Goal: Participate in discussion: Engage in conversation with other users on a specific topic

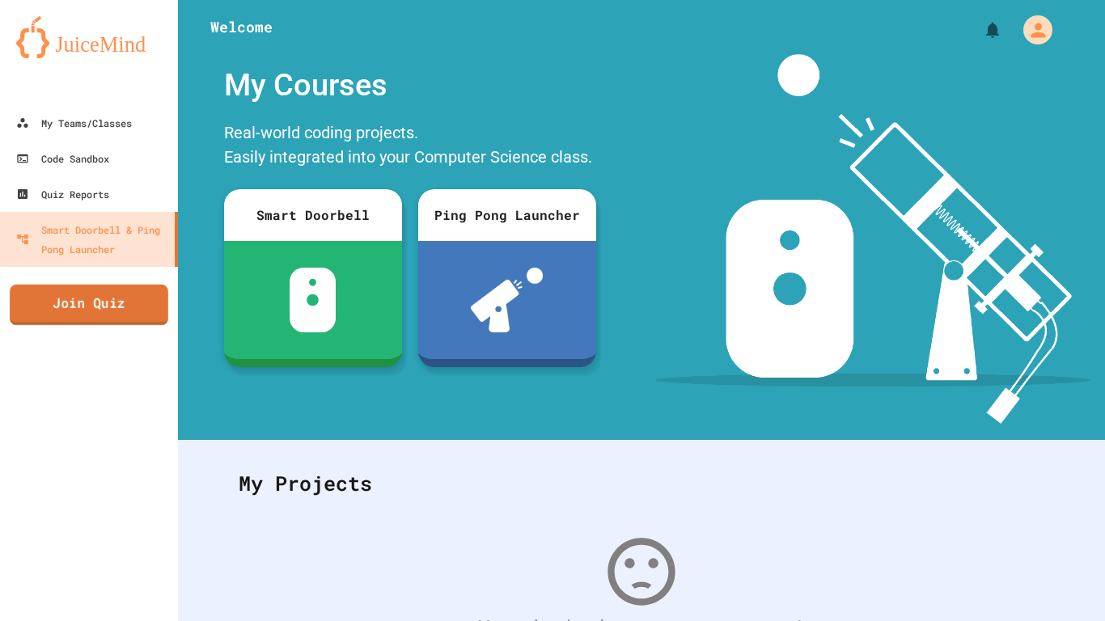
click at [74, 301] on link "Join Quiz" at bounding box center [89, 305] width 159 height 40
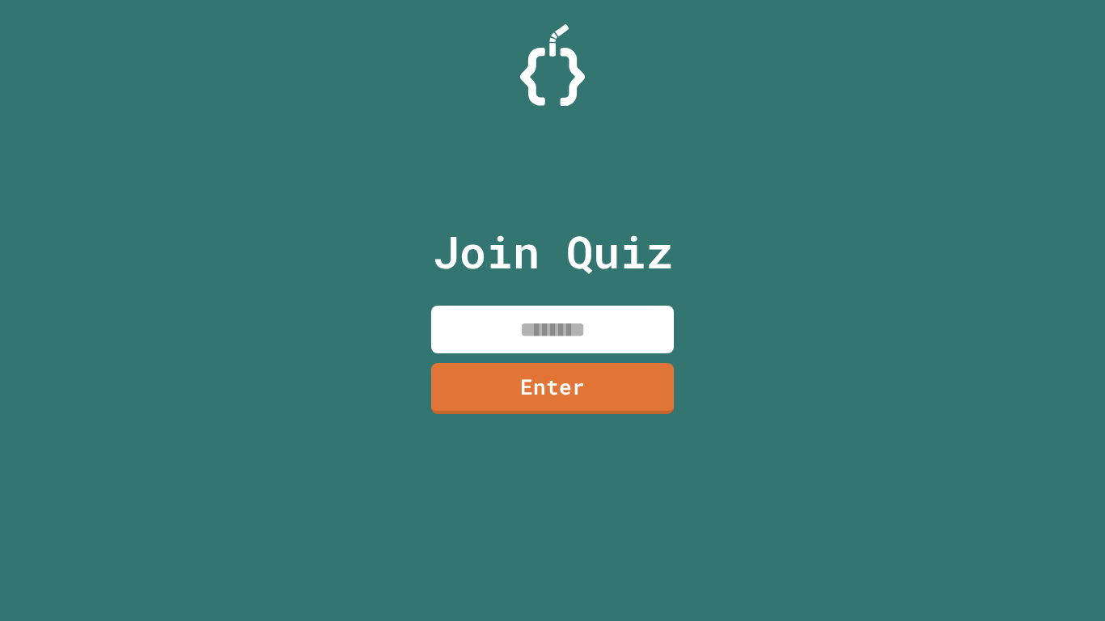
click at [525, 311] on input at bounding box center [552, 330] width 243 height 48
type input "********"
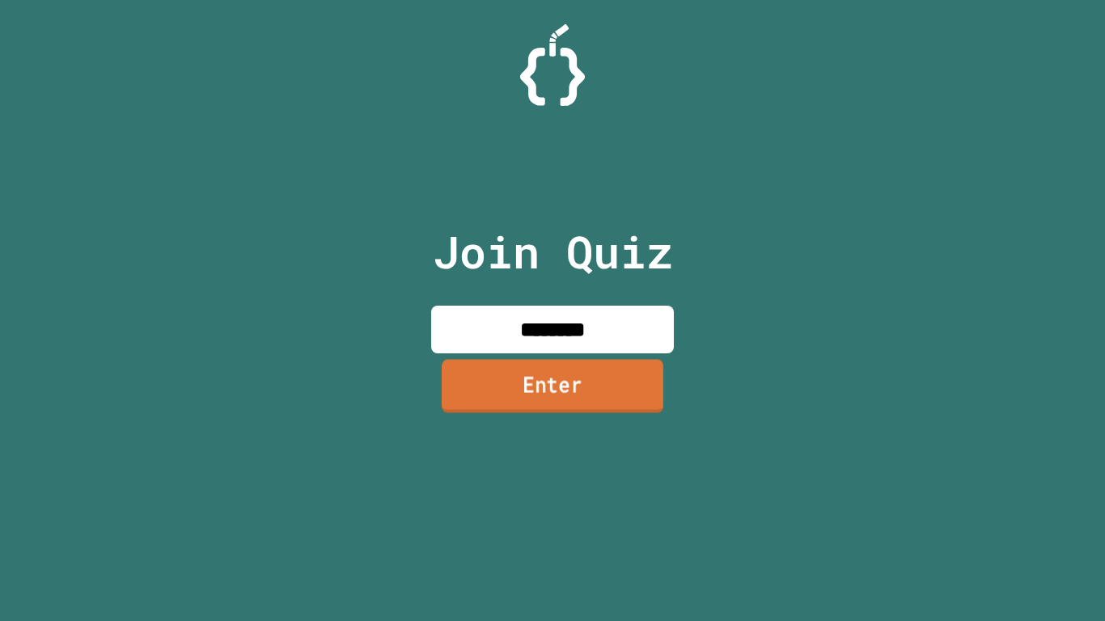
click at [492, 368] on link "Enter" at bounding box center [553, 386] width 222 height 53
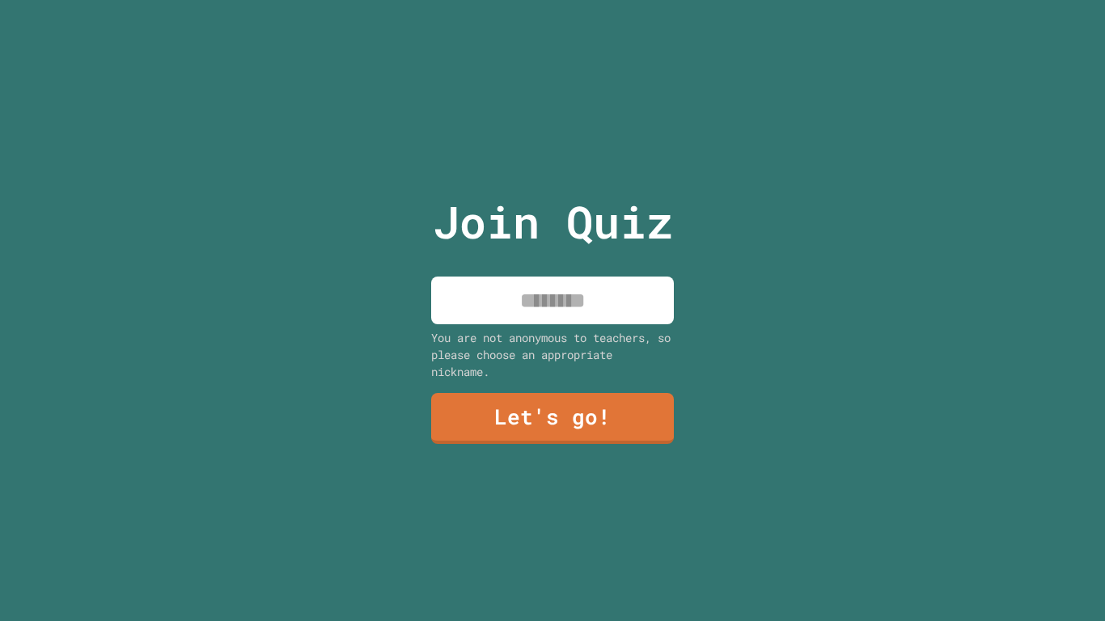
click at [537, 302] on input at bounding box center [552, 301] width 243 height 48
type input "******"
click at [477, 409] on link "Let's go!" at bounding box center [553, 417] width 246 height 53
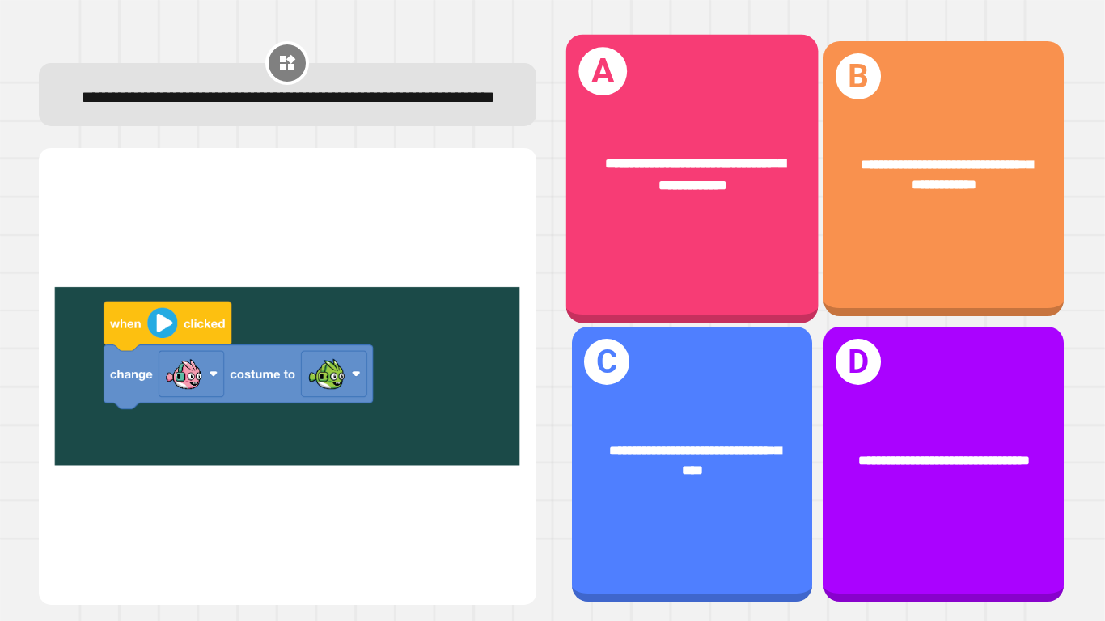
click at [651, 210] on div "**********" at bounding box center [692, 174] width 252 height 98
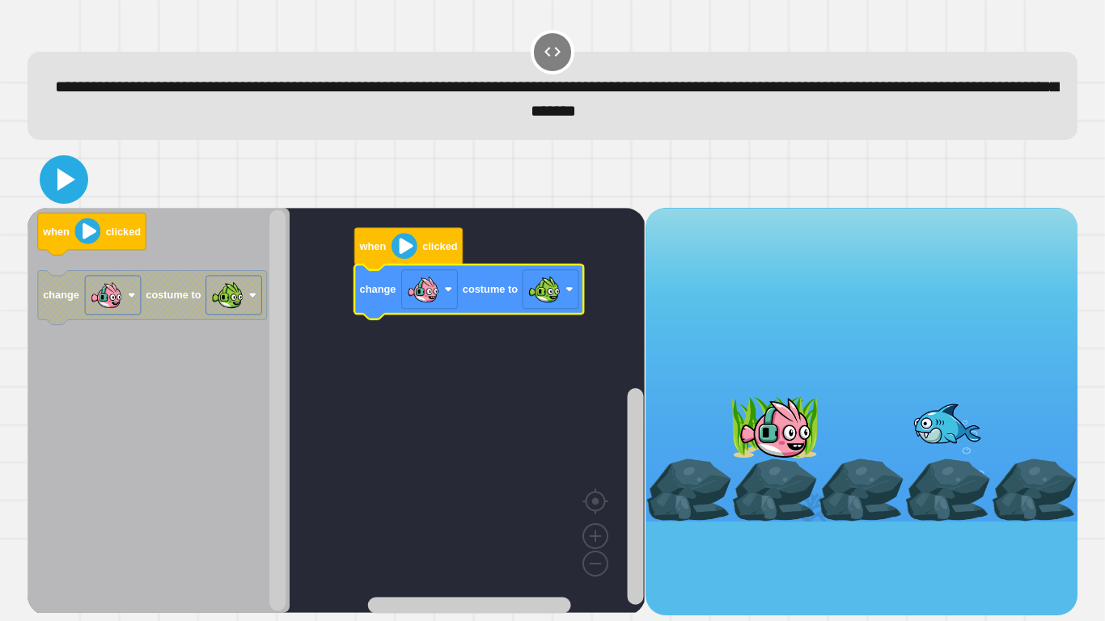
click at [52, 189] on icon at bounding box center [64, 179] width 39 height 39
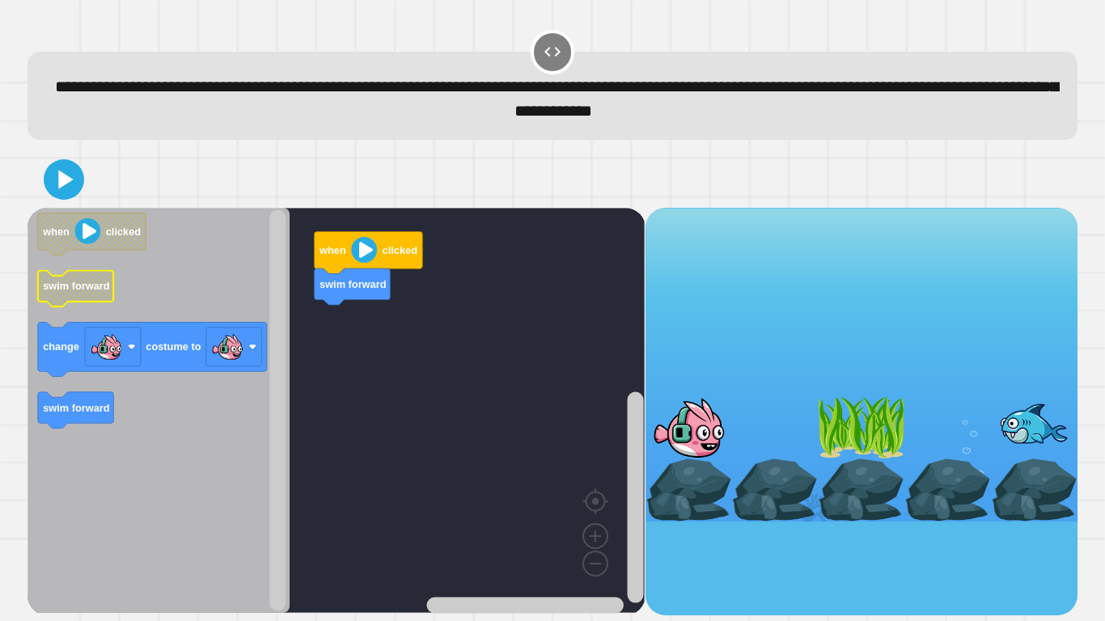
click at [85, 291] on text "swim forward" at bounding box center [76, 286] width 67 height 12
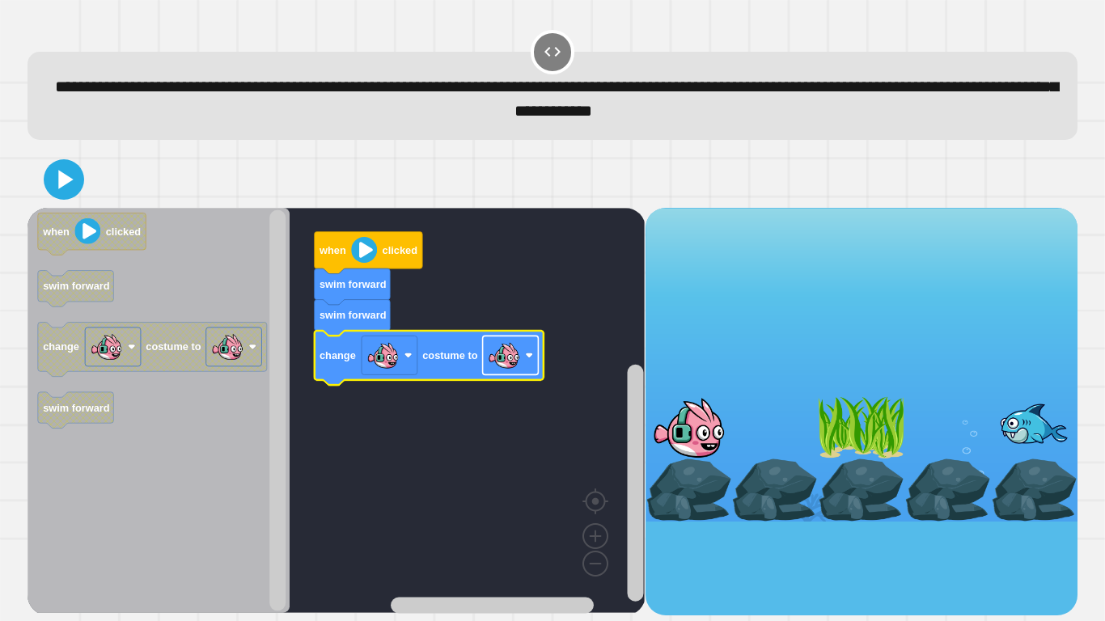
click at [538, 364] on rect "Blockly Workspace" at bounding box center [511, 355] width 56 height 39
click at [56, 191] on icon at bounding box center [64, 179] width 39 height 39
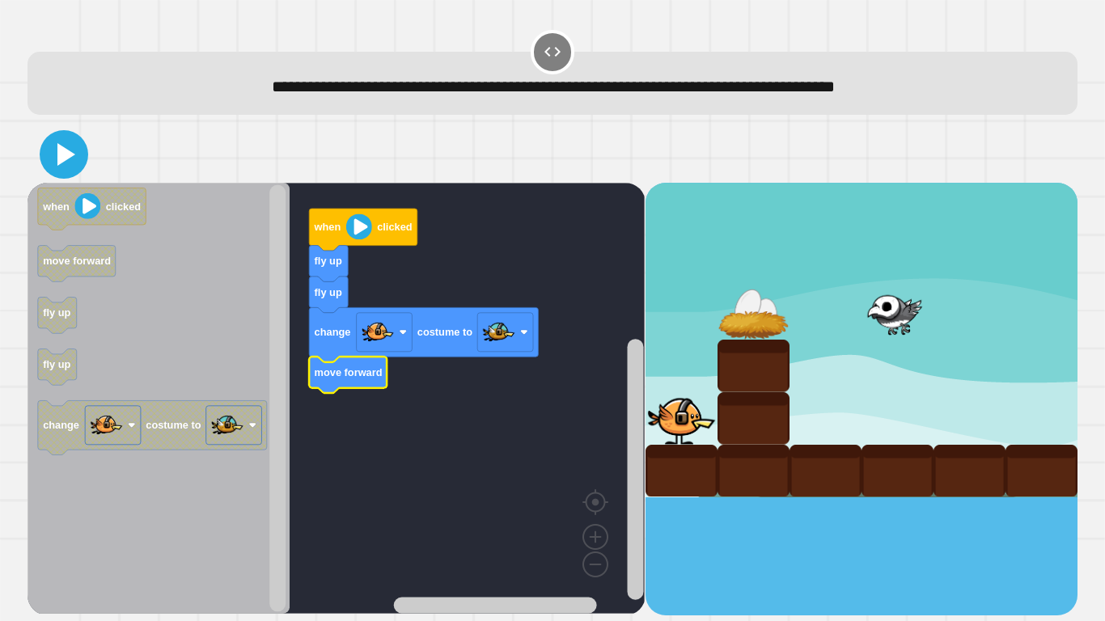
click at [78, 148] on icon at bounding box center [64, 154] width 39 height 39
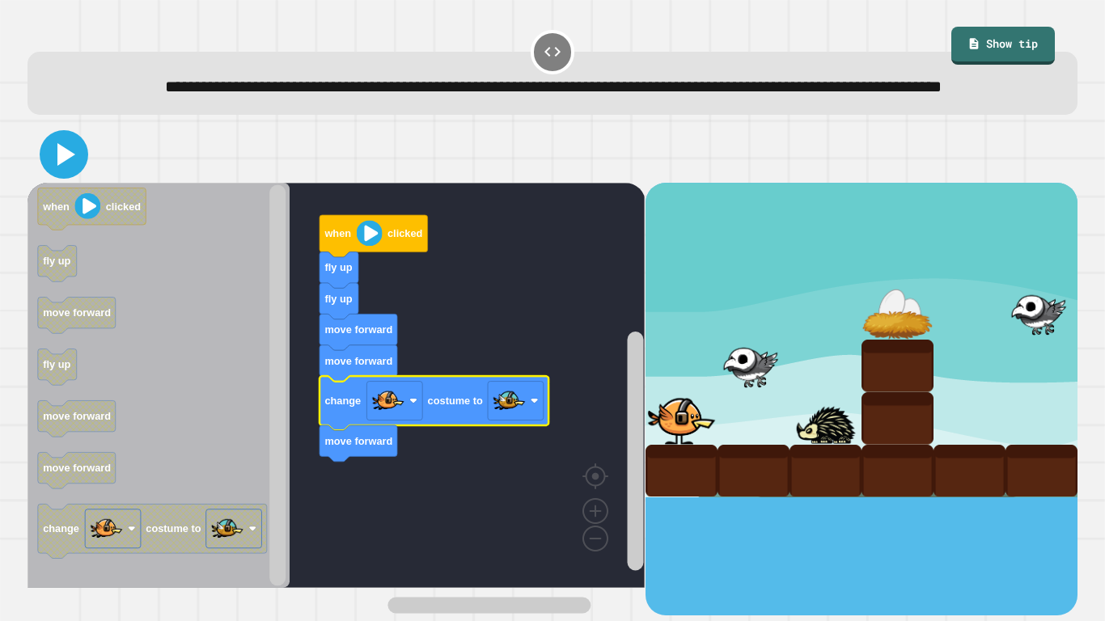
click at [62, 174] on icon at bounding box center [64, 154] width 39 height 39
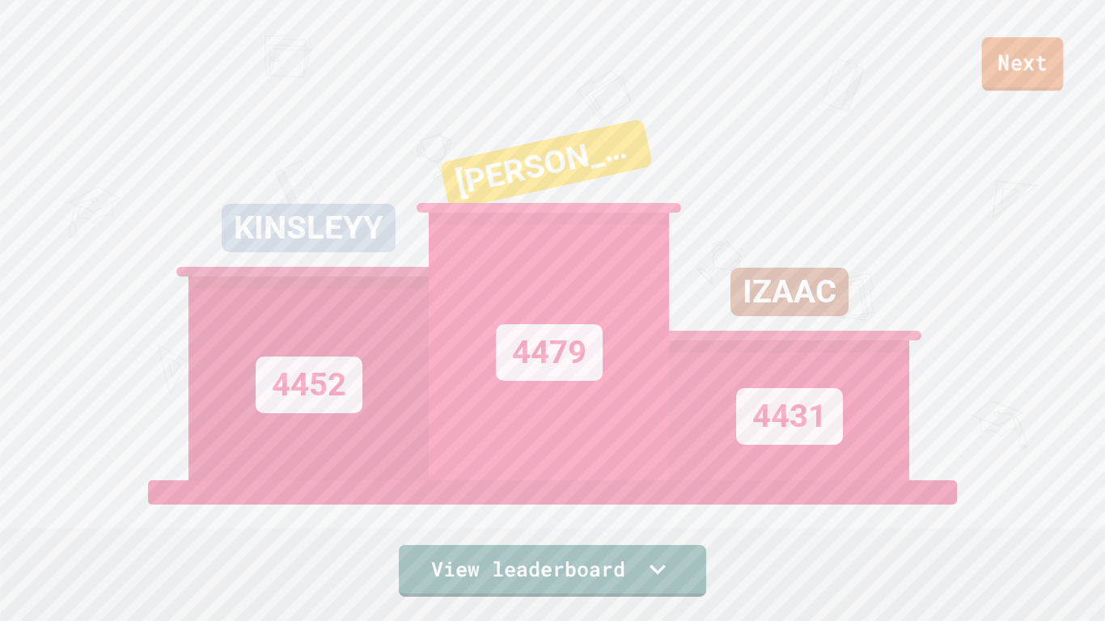
click at [1030, 67] on link "Next" at bounding box center [1023, 63] width 82 height 53
click at [608, 583] on link "New View report" at bounding box center [552, 566] width 225 height 58
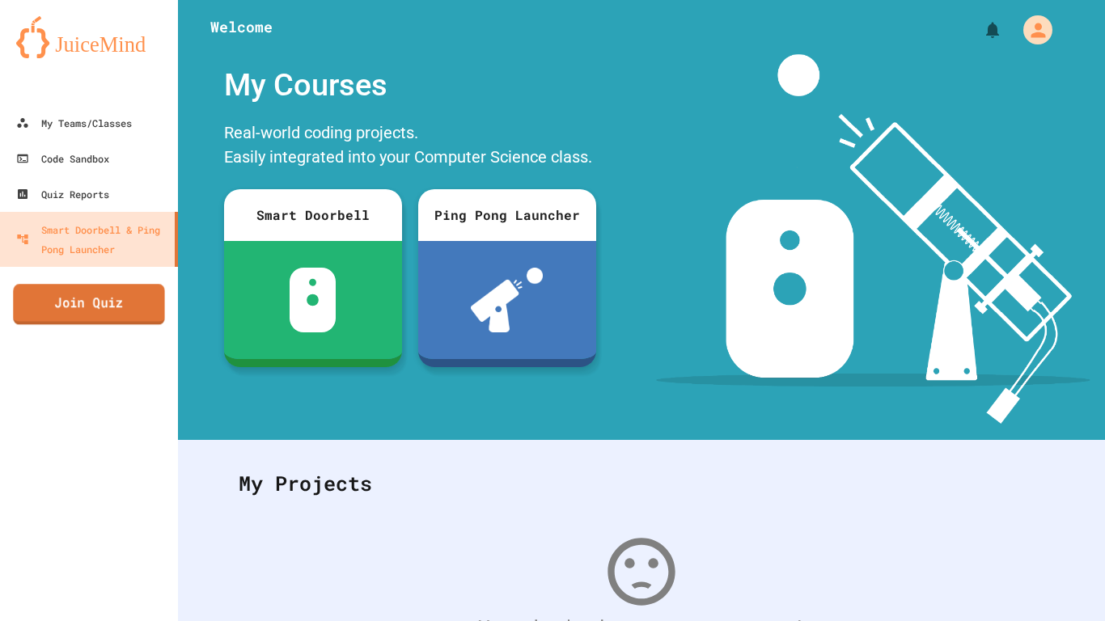
click at [108, 297] on link "Join Quiz" at bounding box center [88, 304] width 151 height 40
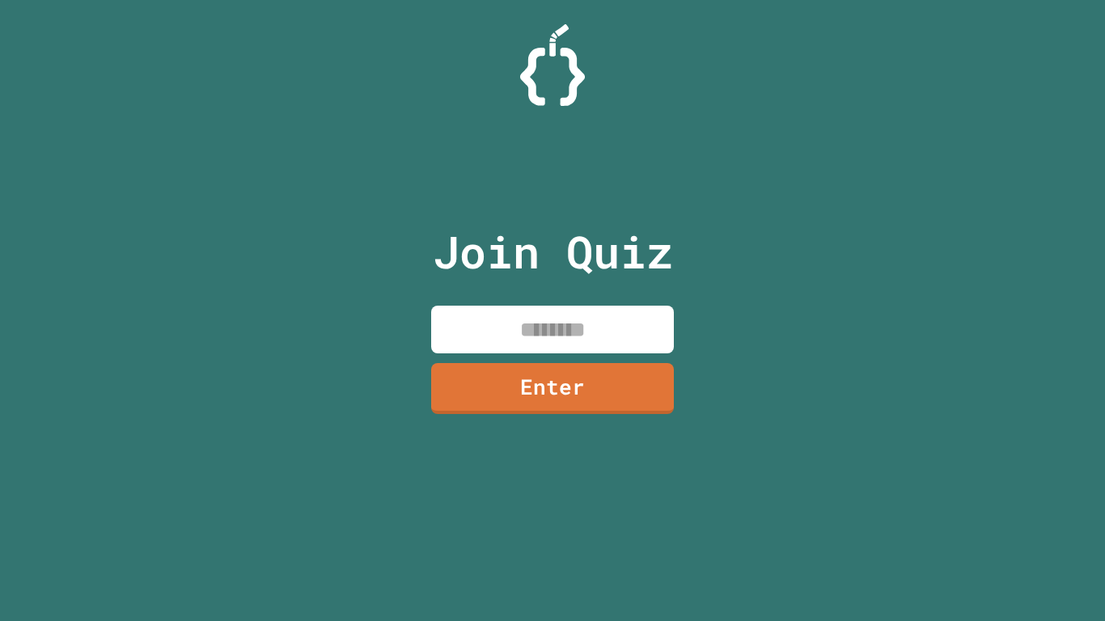
click at [448, 328] on input at bounding box center [552, 330] width 243 height 48
type input "********"
click at [456, 382] on link "Enter" at bounding box center [552, 386] width 235 height 53
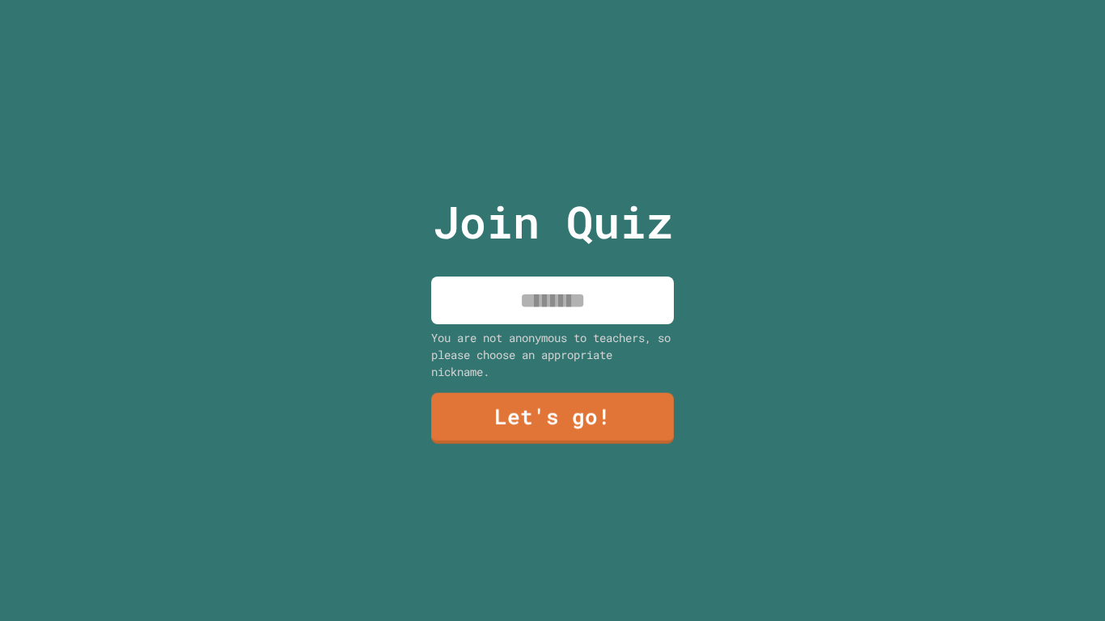
click at [537, 291] on input at bounding box center [552, 301] width 243 height 48
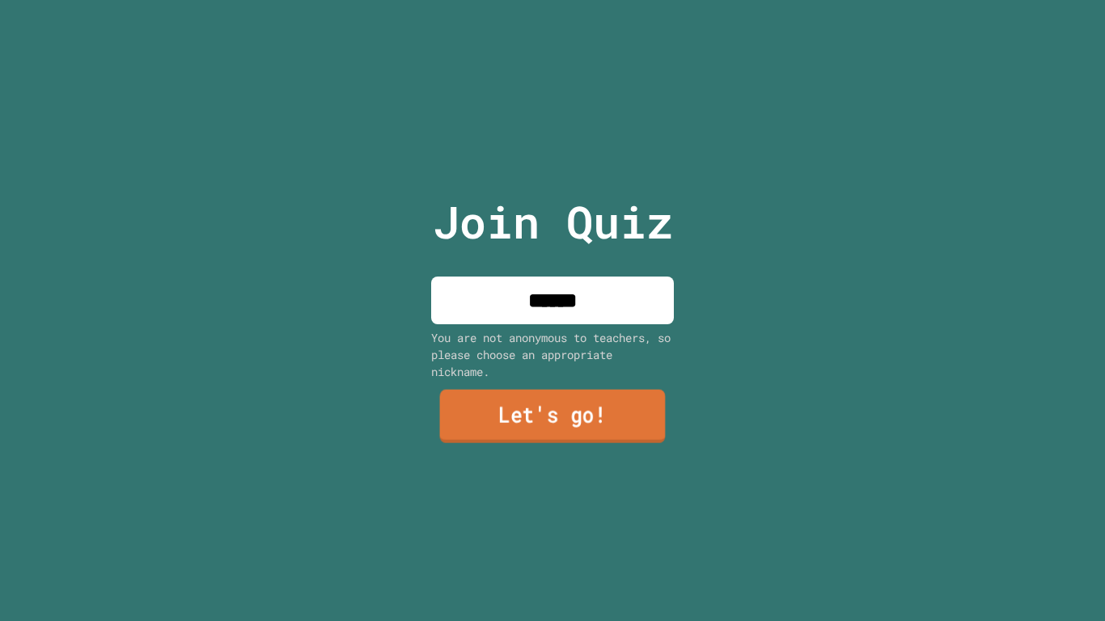
type input "******"
click at [490, 417] on link "Let's go!" at bounding box center [553, 415] width 226 height 53
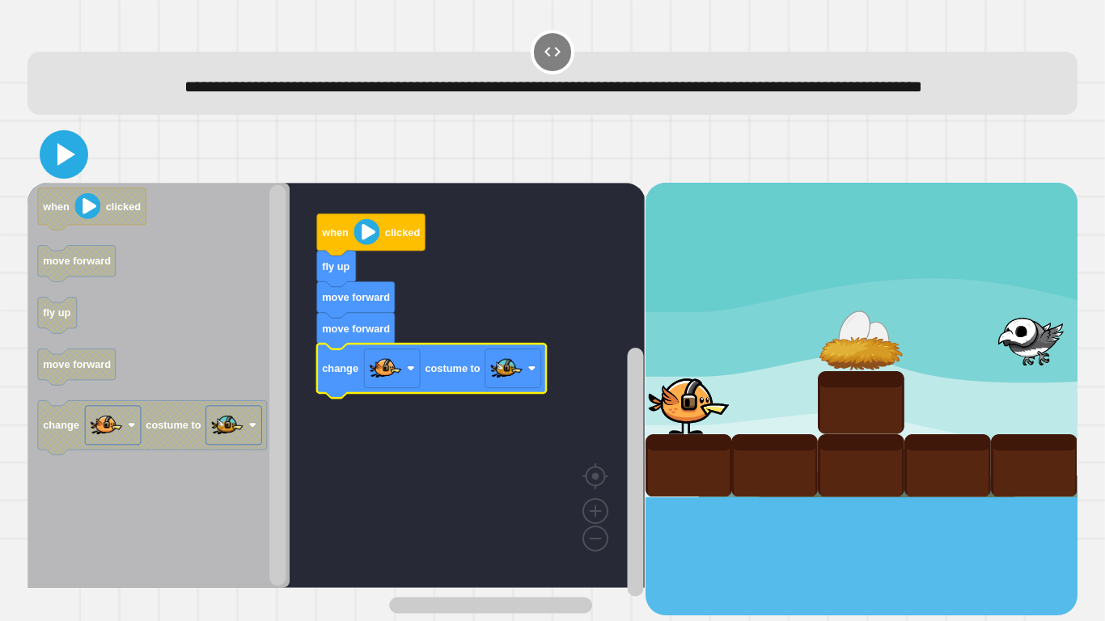
click at [74, 174] on icon at bounding box center [64, 154] width 39 height 39
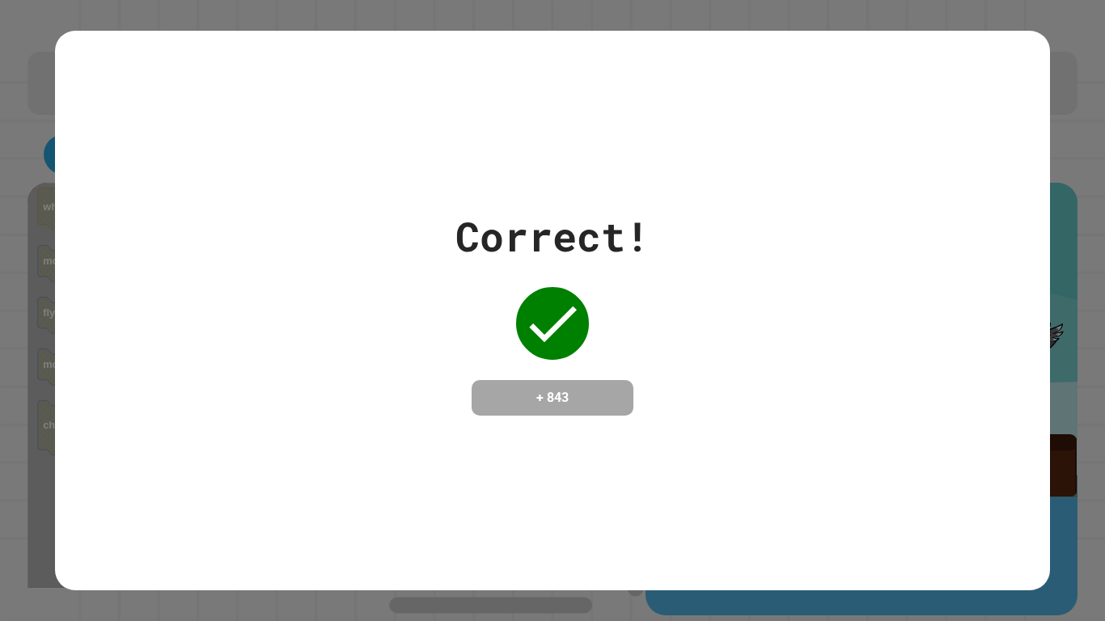
click at [74, 177] on div "Correct! + 843" at bounding box center [552, 310] width 995 height 559
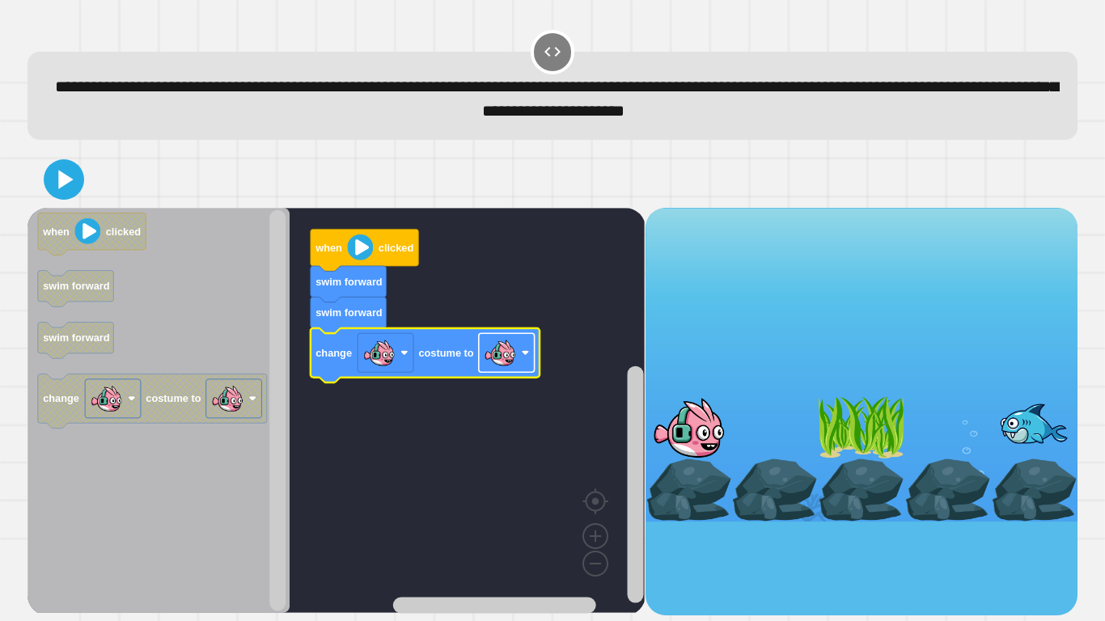
click at [490, 356] on image "Blockly Workspace" at bounding box center [500, 353] width 32 height 32
click at [70, 176] on icon at bounding box center [64, 180] width 36 height 36
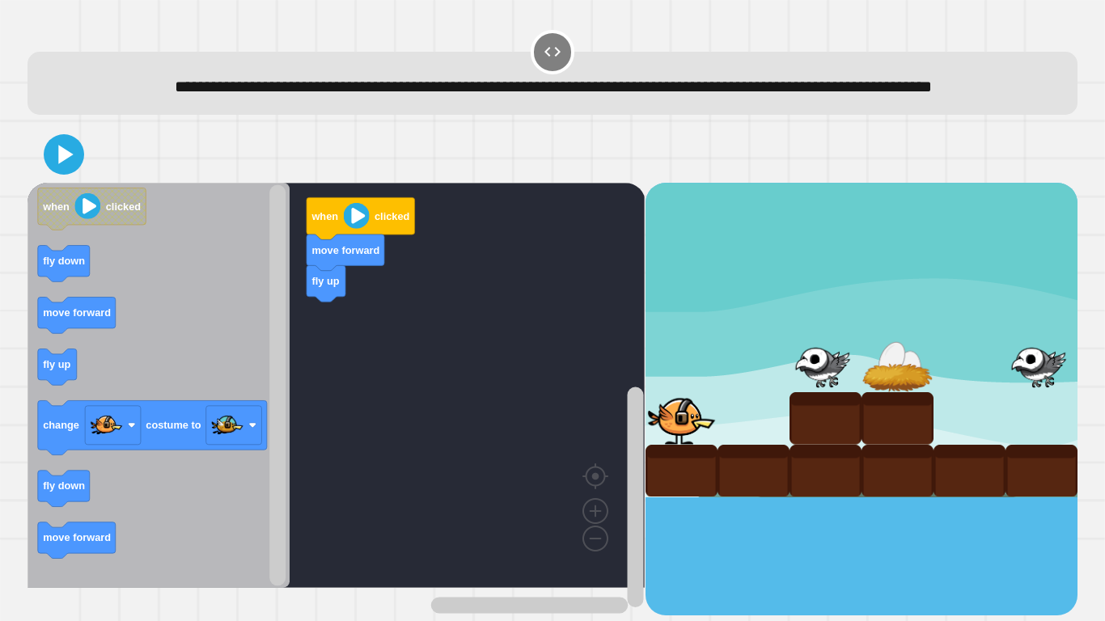
click at [47, 365] on icon "Blockly Workspace" at bounding box center [159, 385] width 262 height 405
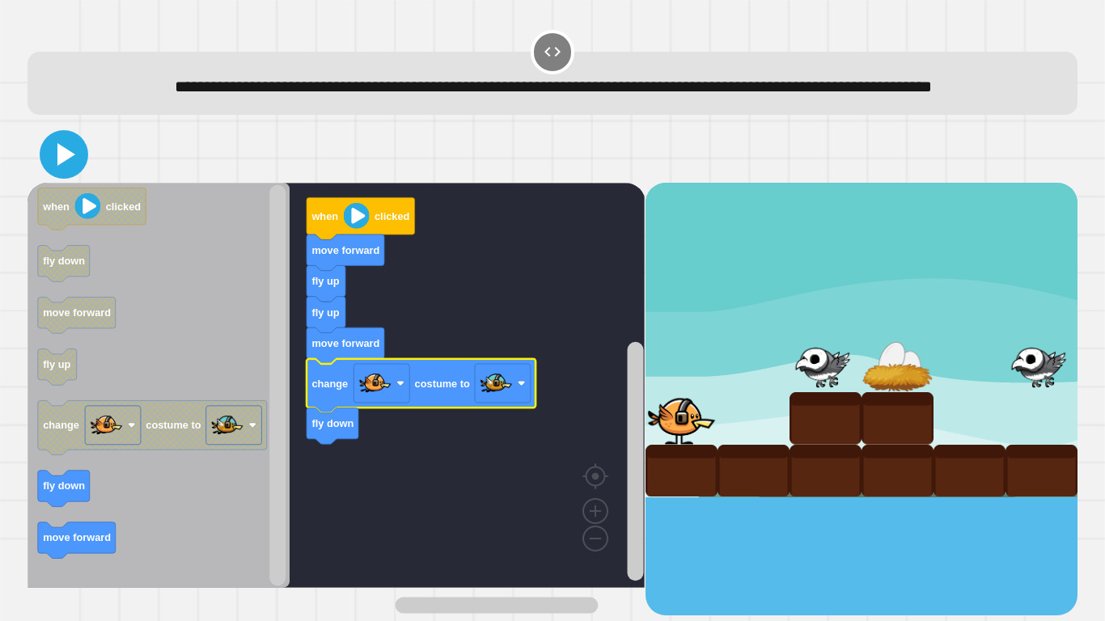
click at [63, 166] on icon at bounding box center [66, 154] width 18 height 23
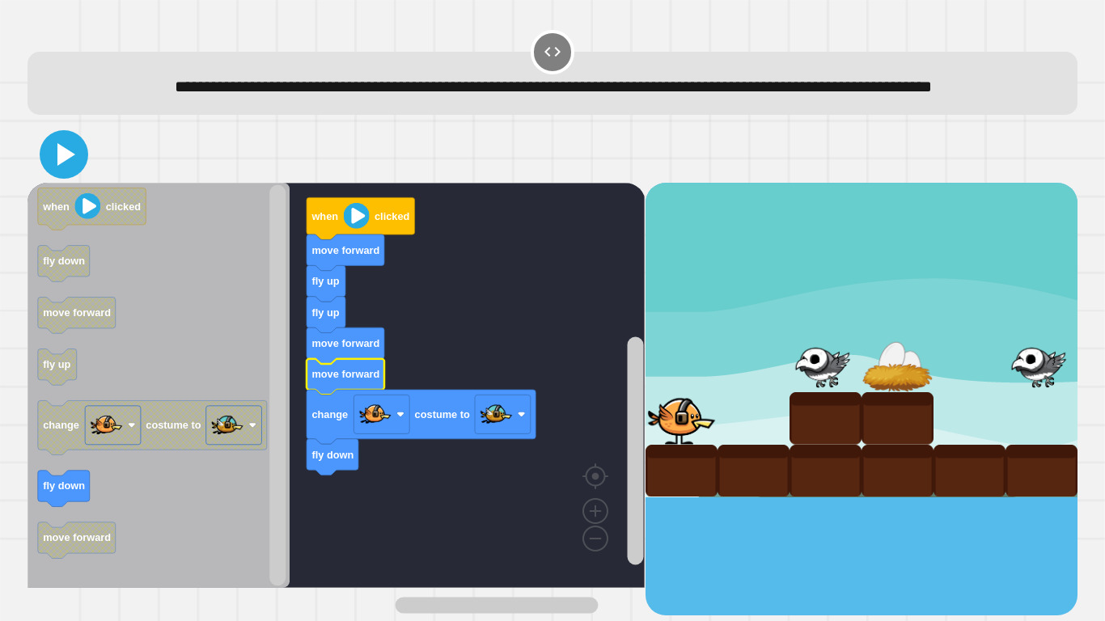
click at [56, 171] on icon at bounding box center [64, 154] width 39 height 39
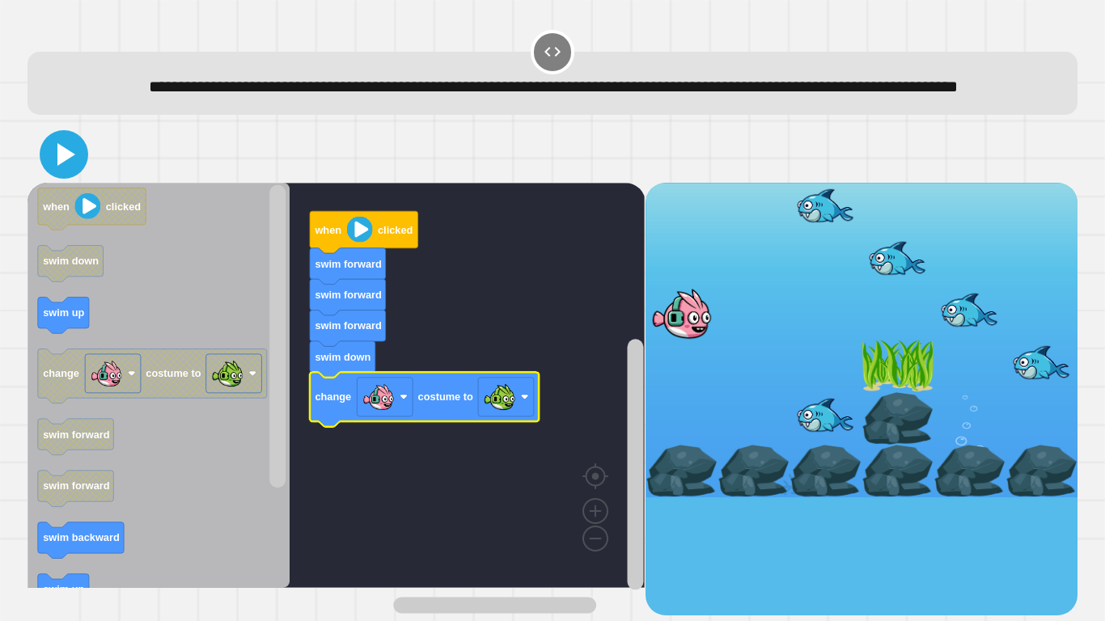
click at [65, 166] on icon at bounding box center [66, 154] width 18 height 23
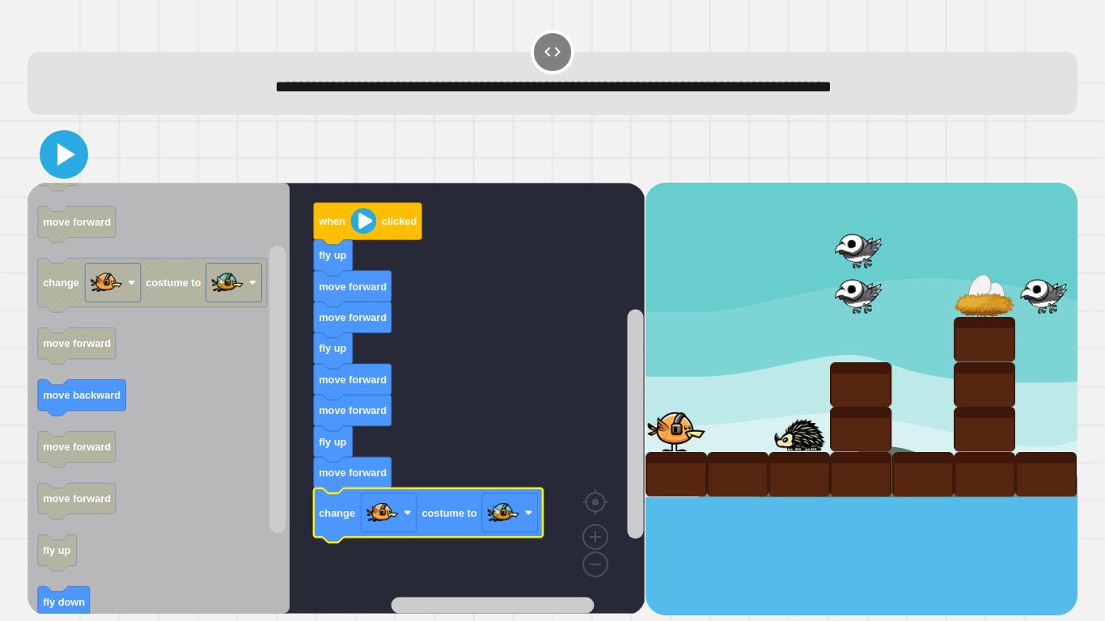
click at [57, 168] on icon at bounding box center [64, 154] width 39 height 39
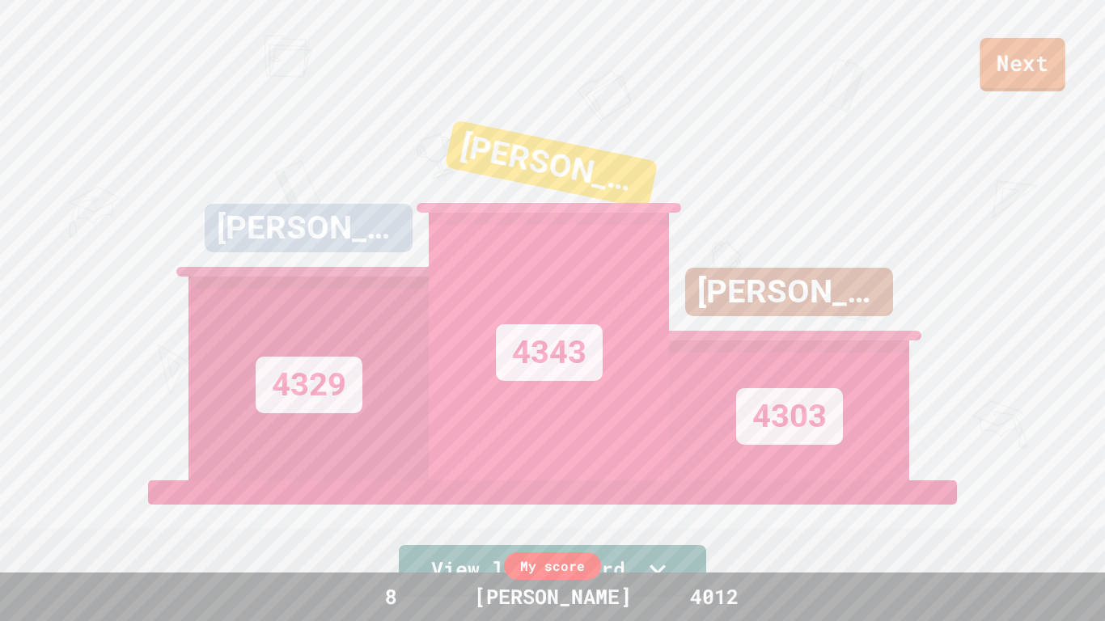
click at [1042, 84] on link "Next" at bounding box center [1023, 64] width 86 height 53
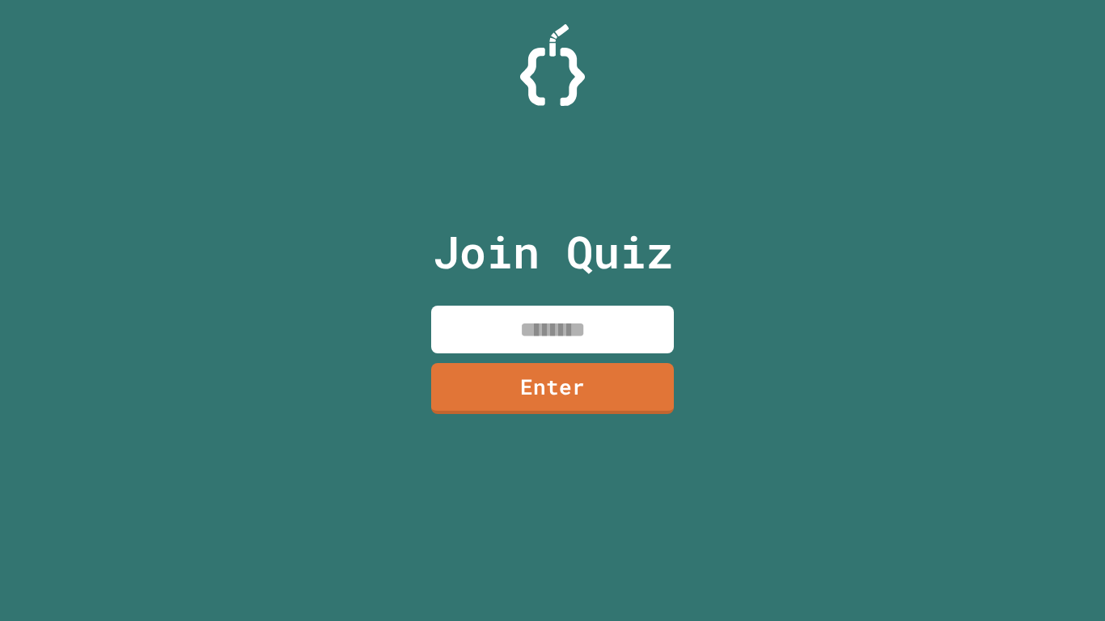
click at [543, 321] on input at bounding box center [552, 330] width 243 height 48
paste input "********"
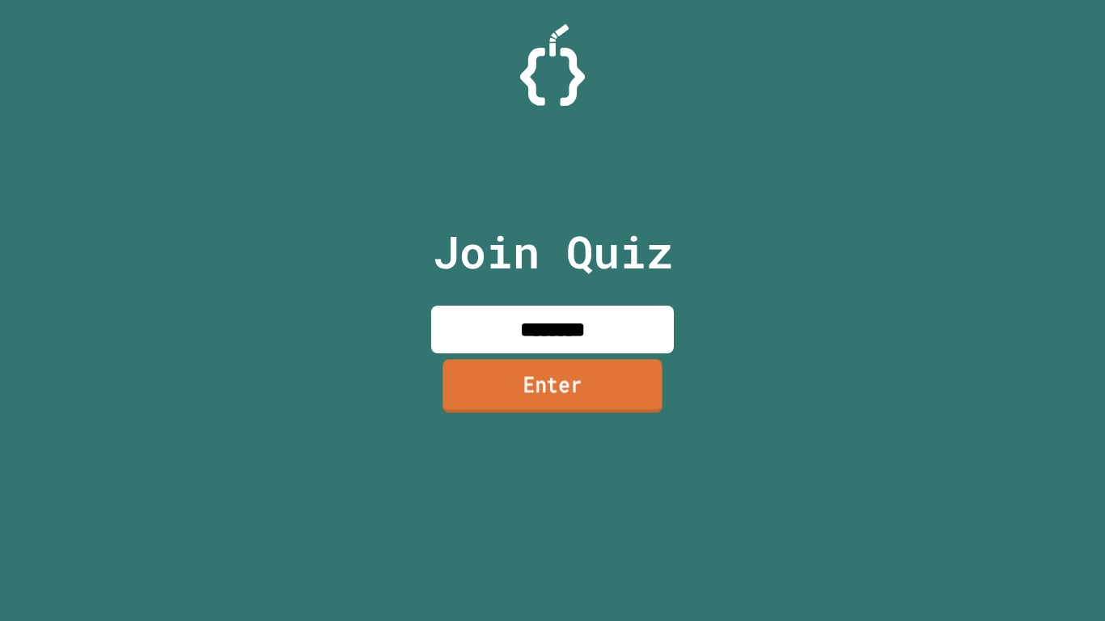
type input "********"
click at [527, 374] on link "Enter" at bounding box center [552, 387] width 239 height 53
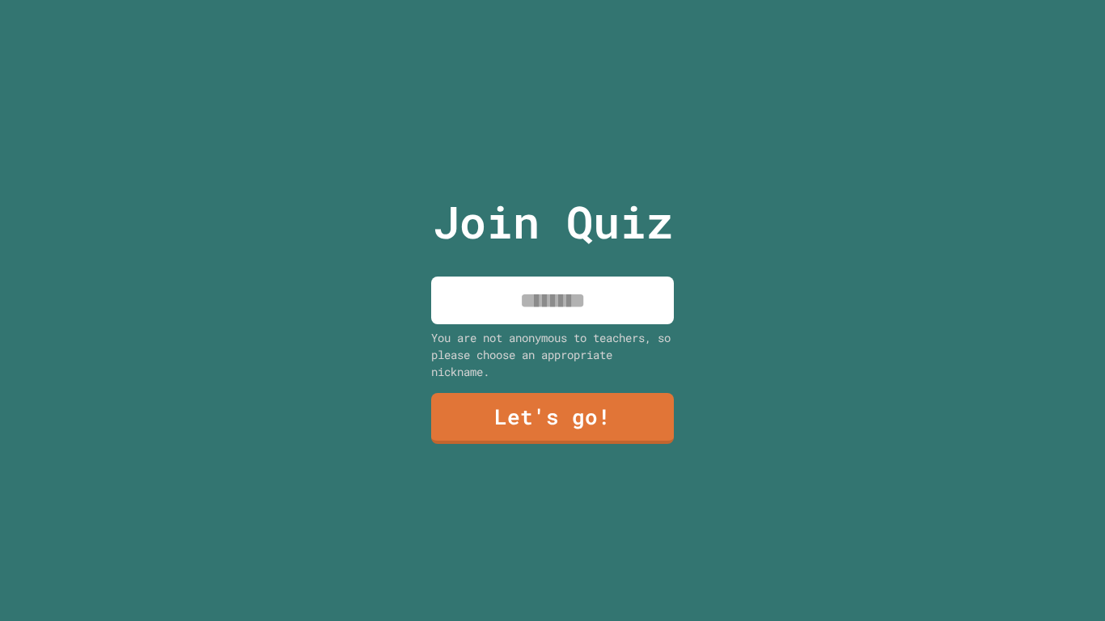
click at [578, 308] on input at bounding box center [552, 301] width 243 height 48
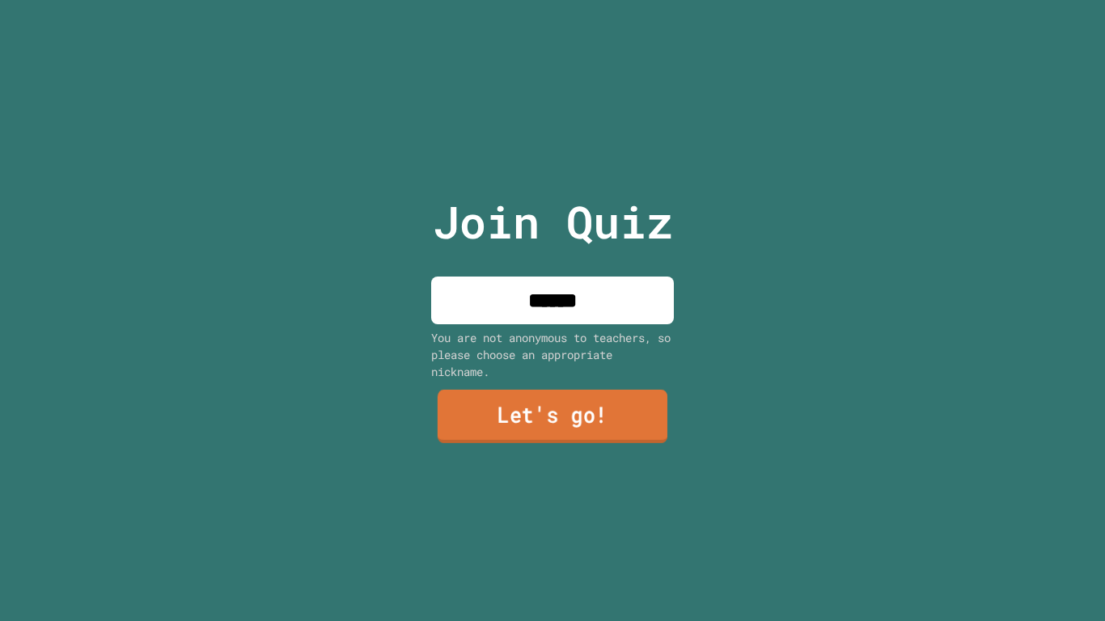
type input "******"
click at [487, 443] on link "Let's go!" at bounding box center [553, 416] width 230 height 53
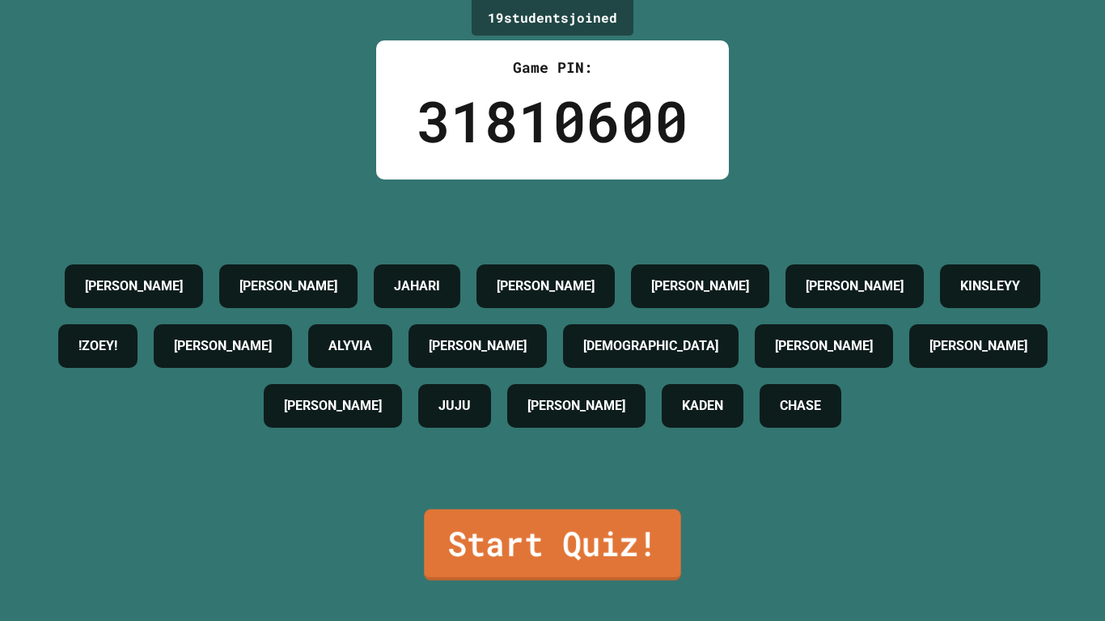
click at [567, 571] on link "Start Quiz!" at bounding box center [552, 545] width 257 height 71
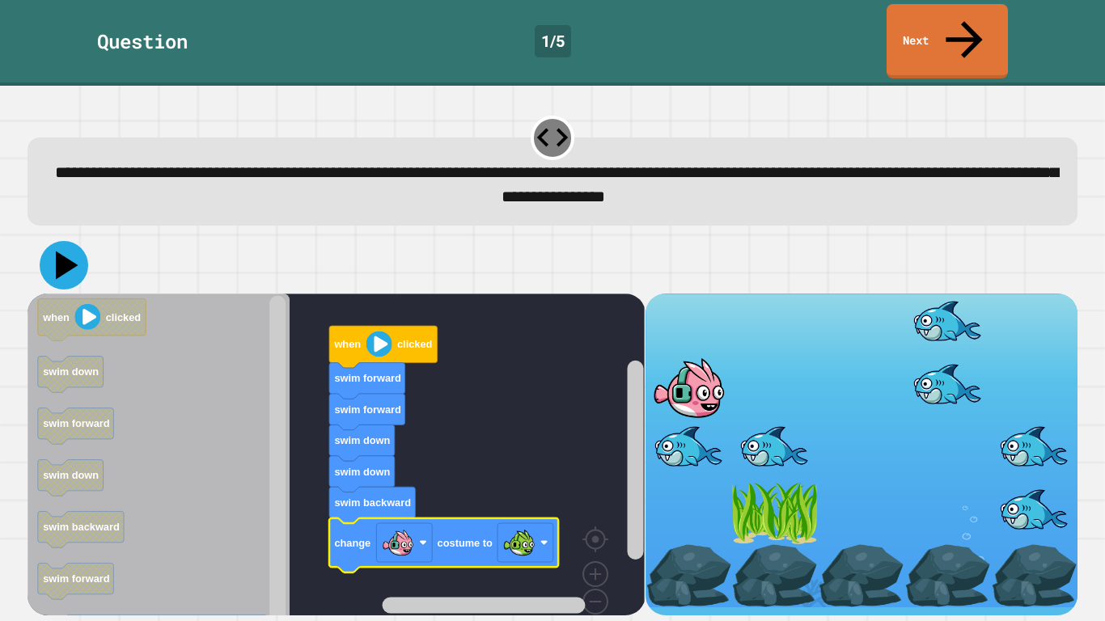
click at [57, 251] on icon at bounding box center [67, 265] width 23 height 28
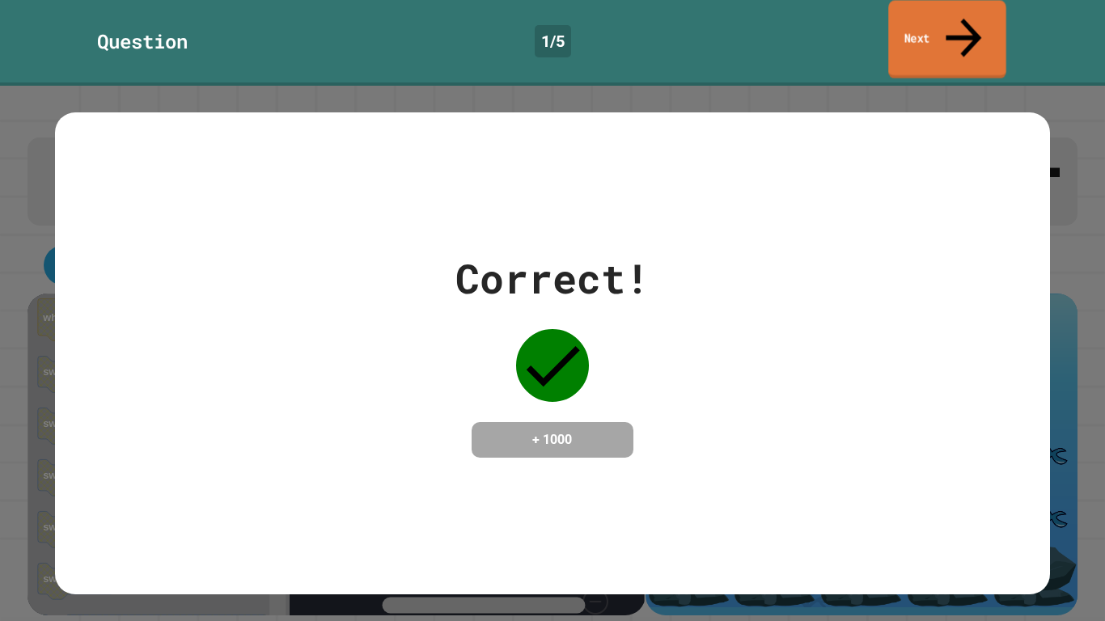
click at [938, 18] on link "Next" at bounding box center [948, 39] width 118 height 78
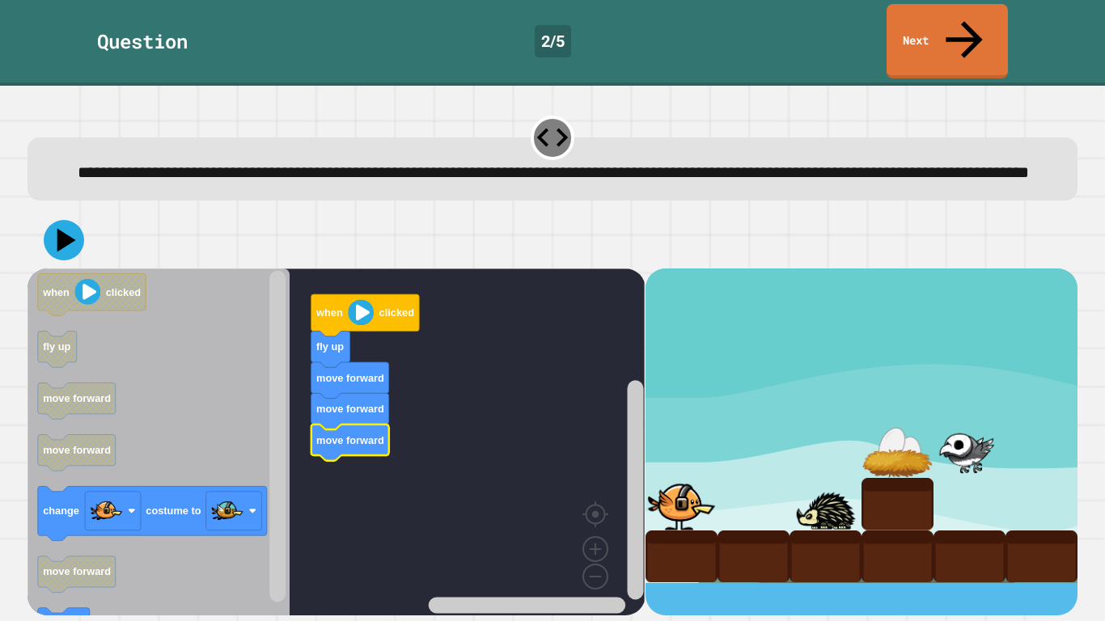
click at [35, 521] on icon "Blockly Workspace" at bounding box center [159, 448] width 262 height 358
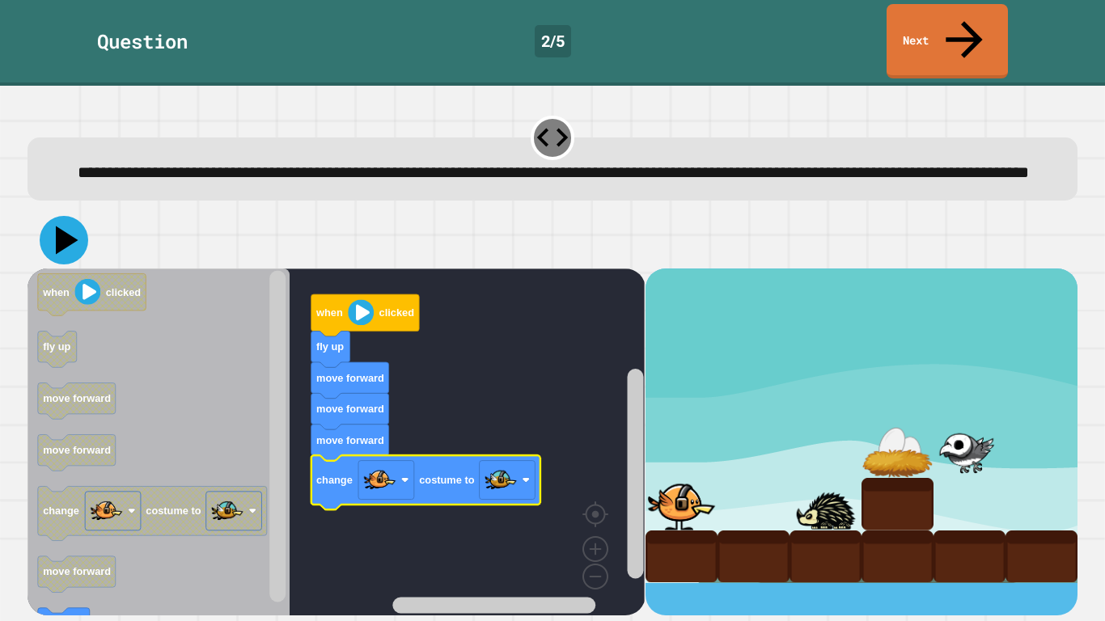
click at [62, 227] on icon at bounding box center [67, 241] width 23 height 28
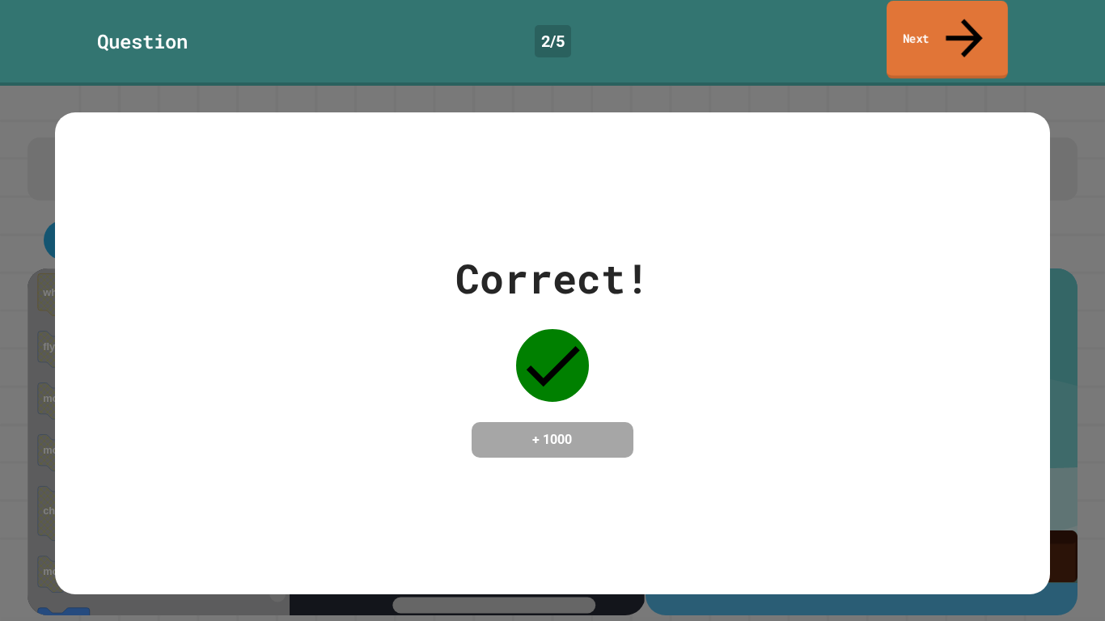
click at [919, 32] on link "Next" at bounding box center [947, 40] width 121 height 78
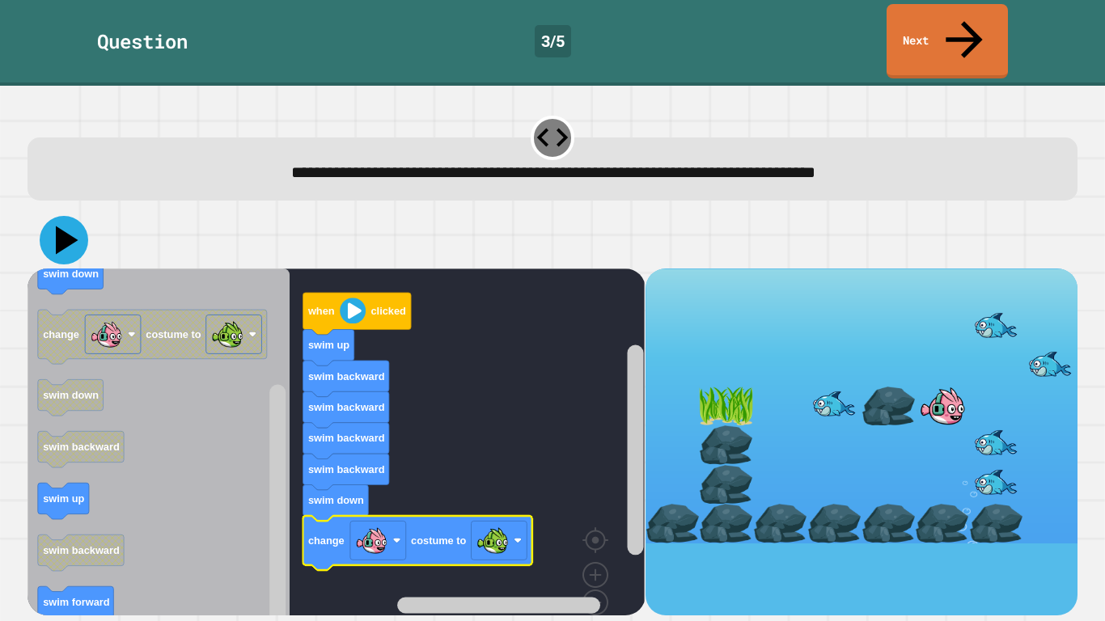
click at [60, 218] on icon at bounding box center [64, 240] width 49 height 49
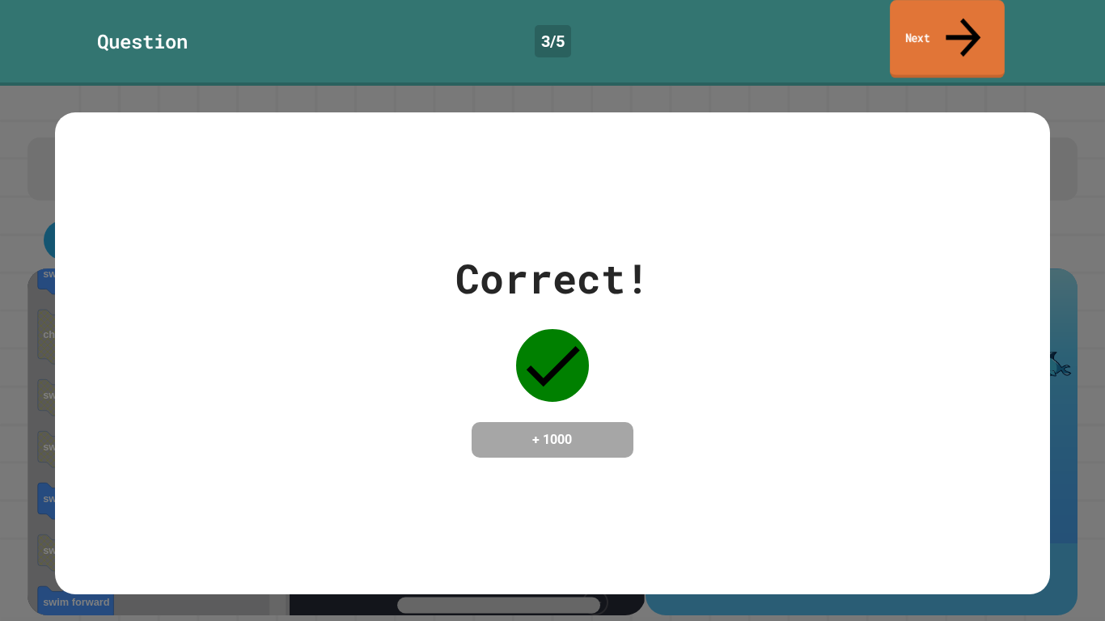
click at [930, 19] on link "Next" at bounding box center [947, 39] width 115 height 78
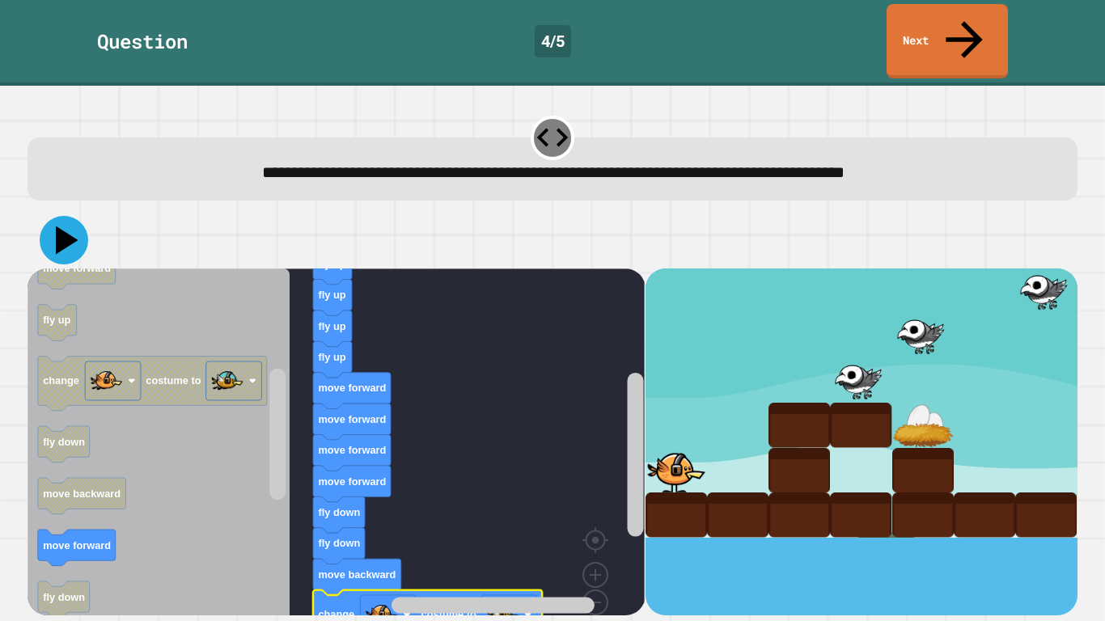
click at [57, 216] on icon at bounding box center [64, 240] width 49 height 49
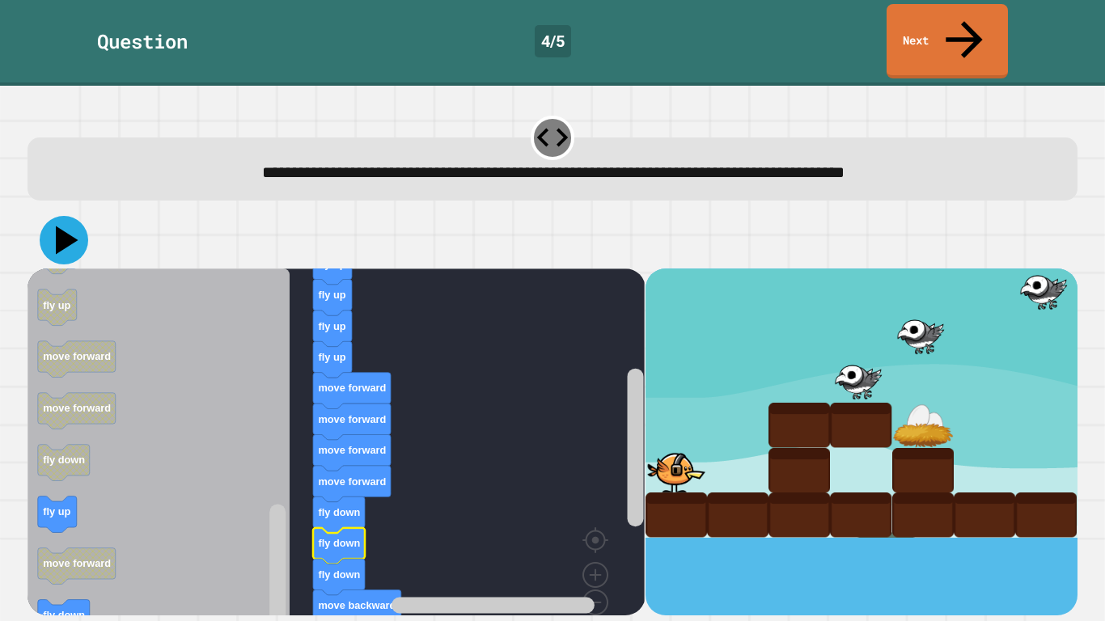
click at [66, 227] on icon at bounding box center [67, 241] width 23 height 28
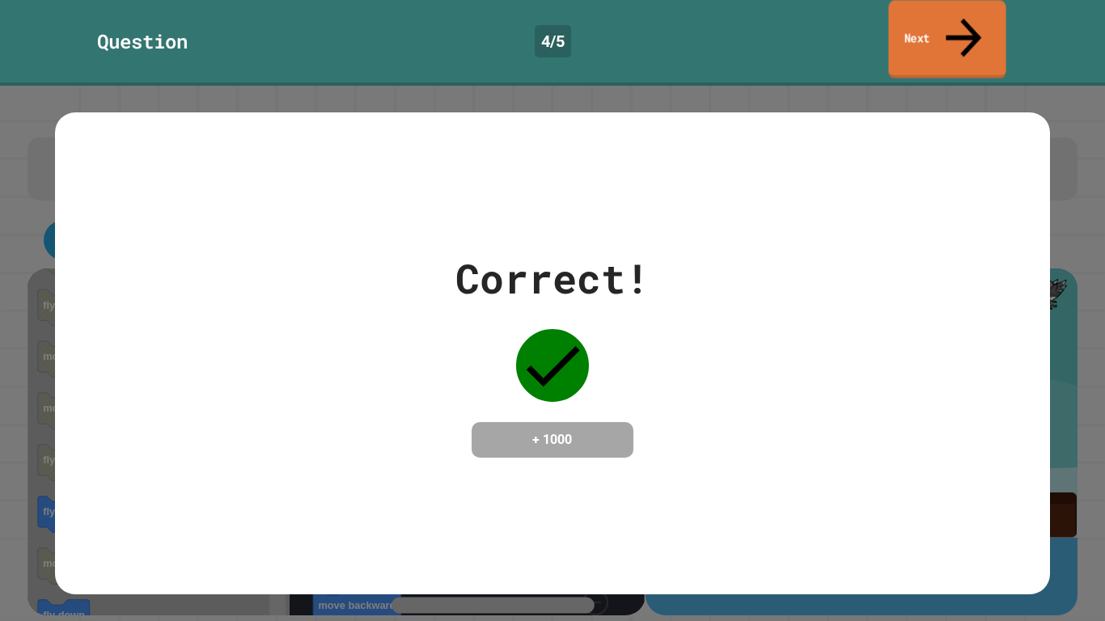
click at [941, 28] on link "Next" at bounding box center [947, 39] width 117 height 78
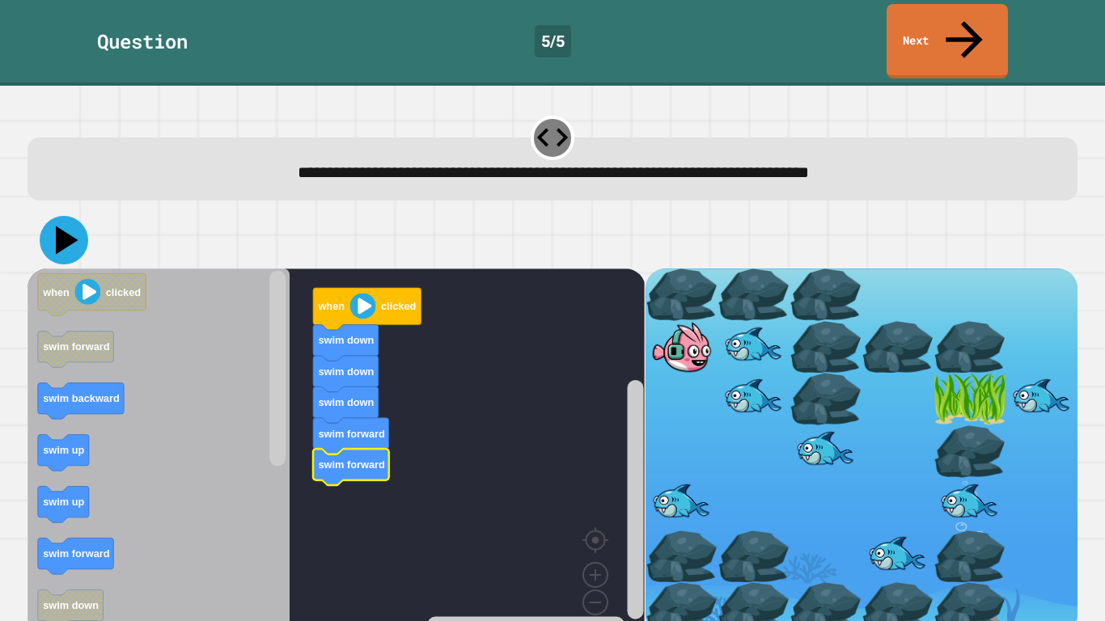
click at [58, 227] on icon at bounding box center [67, 241] width 23 height 28
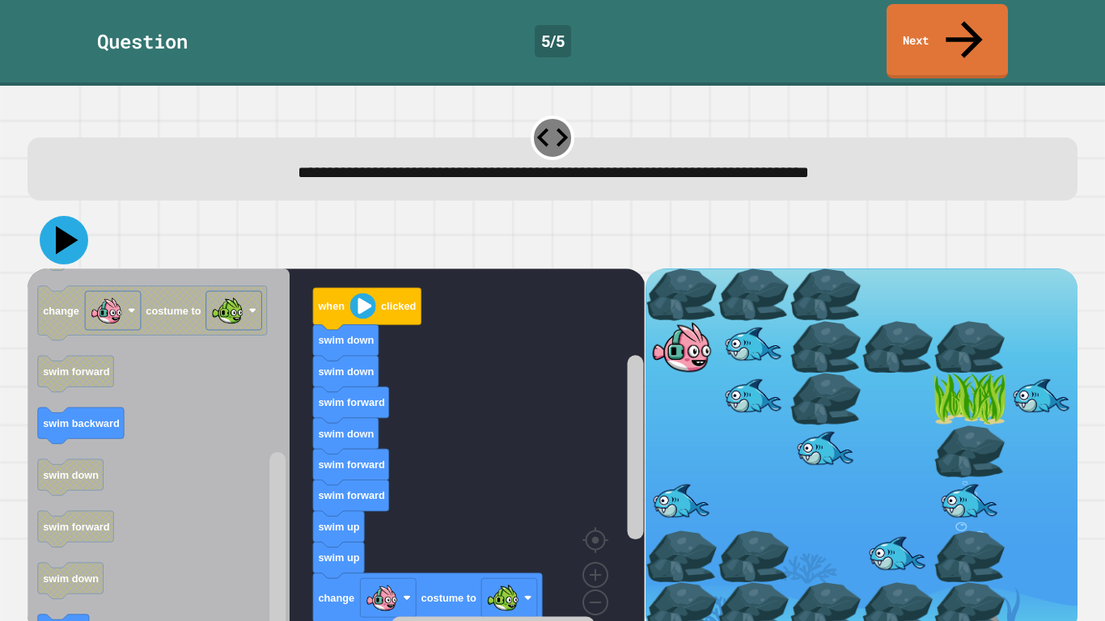
click at [69, 216] on icon at bounding box center [64, 240] width 49 height 49
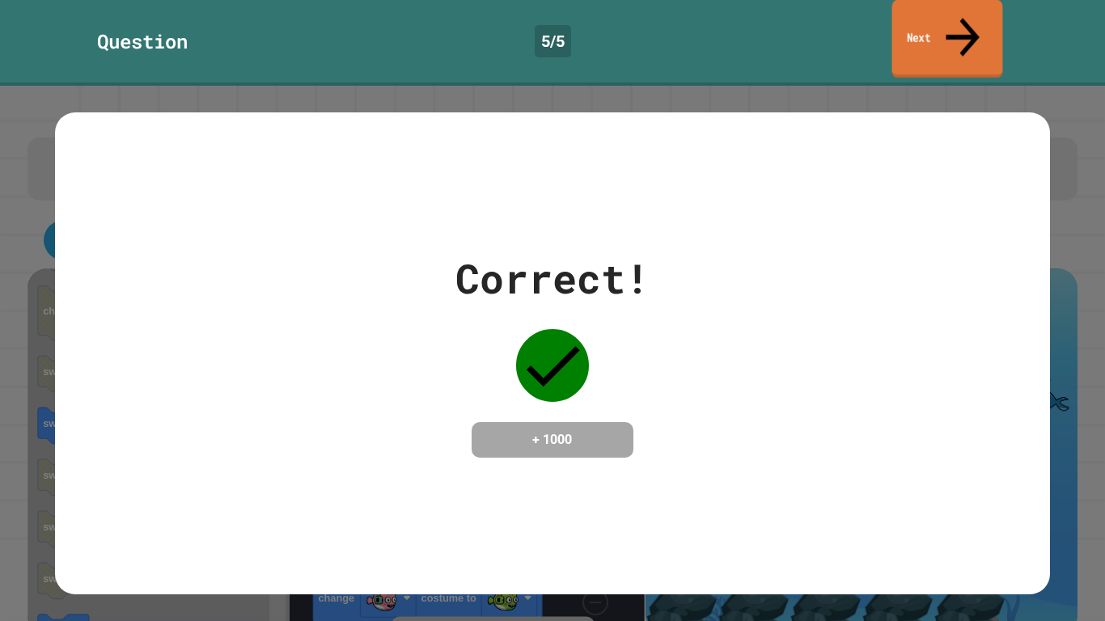
click at [945, 13] on link "Next" at bounding box center [948, 39] width 111 height 78
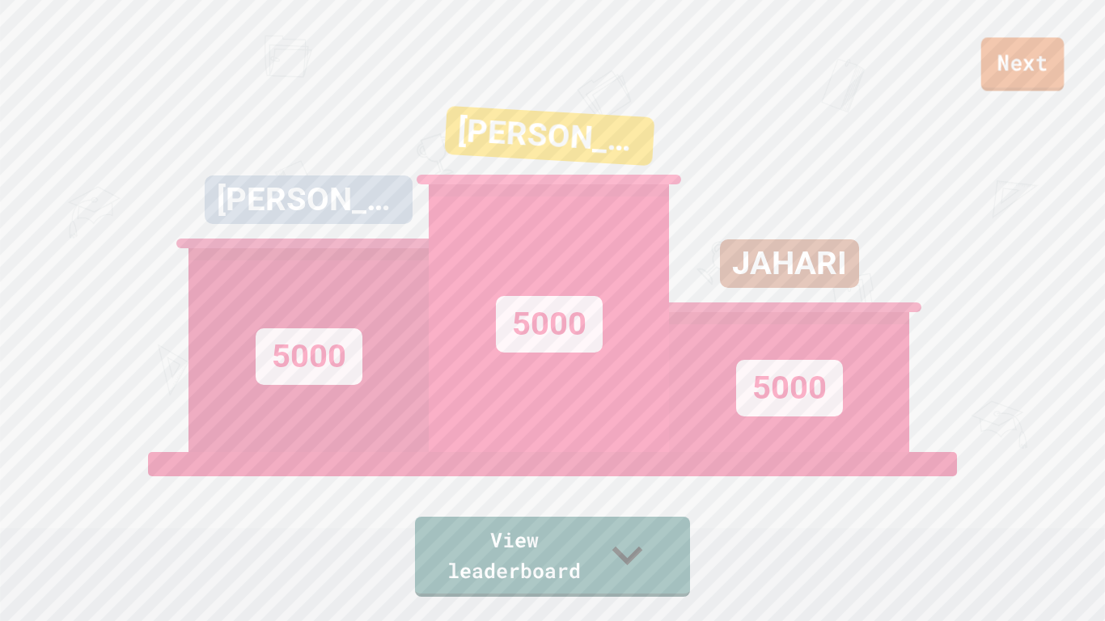
click at [1013, 52] on link "Next" at bounding box center [1023, 63] width 83 height 53
